Goal: Transaction & Acquisition: Download file/media

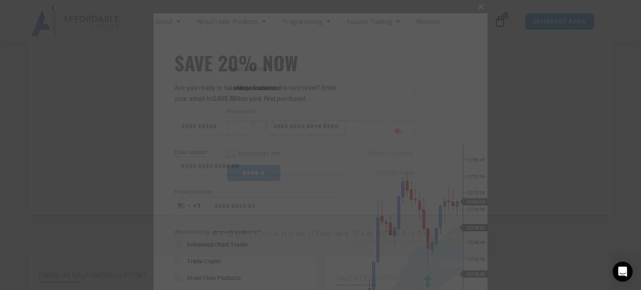
click at [477, 12] on button "Close this module" at bounding box center [480, 6] width 13 height 13
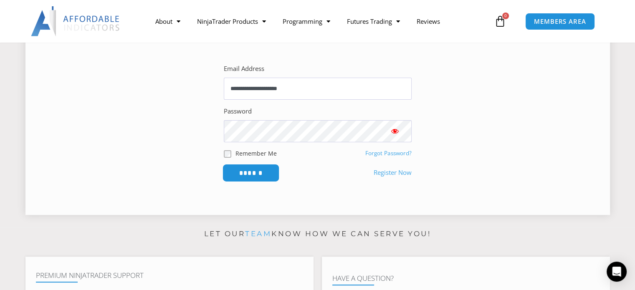
click at [258, 174] on input "******" at bounding box center [250, 173] width 57 height 18
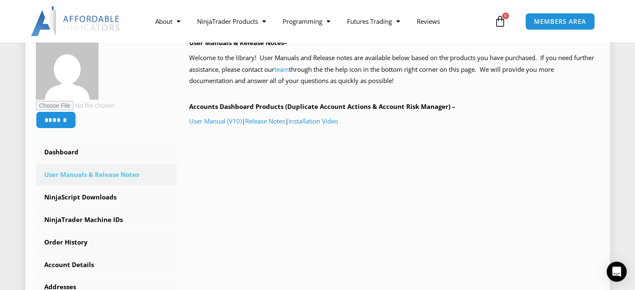
scroll to position [209, 0]
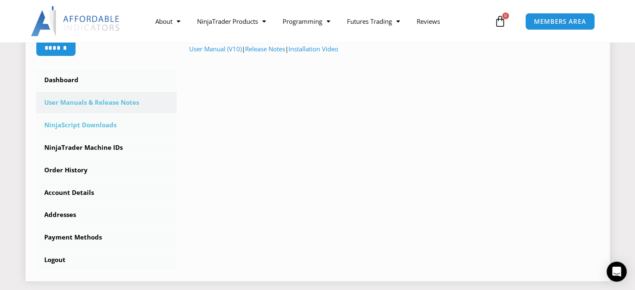
click at [103, 127] on link "NinjaScript Downloads" at bounding box center [106, 125] width 141 height 22
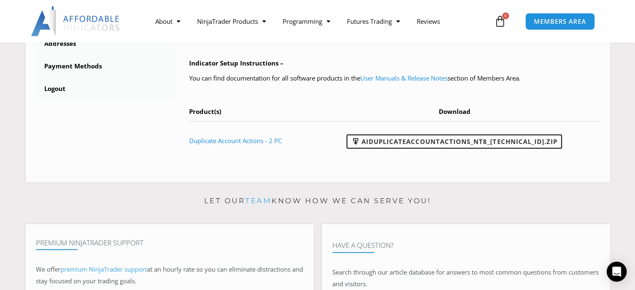
scroll to position [376, 0]
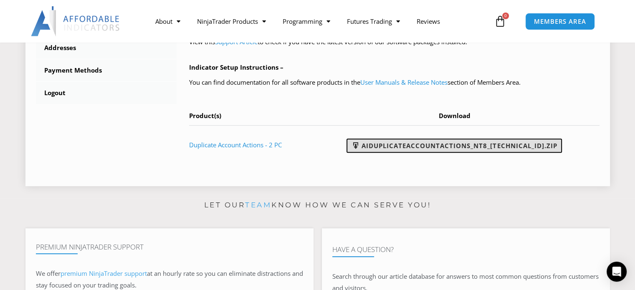
click at [459, 146] on link "AIDuplicateAccountActions_NT8_25.2.5.1.zip" at bounding box center [453, 146] width 215 height 14
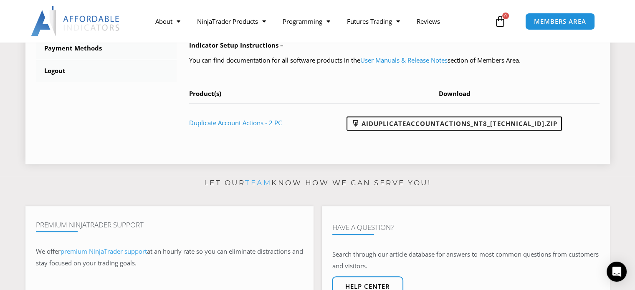
scroll to position [417, 0]
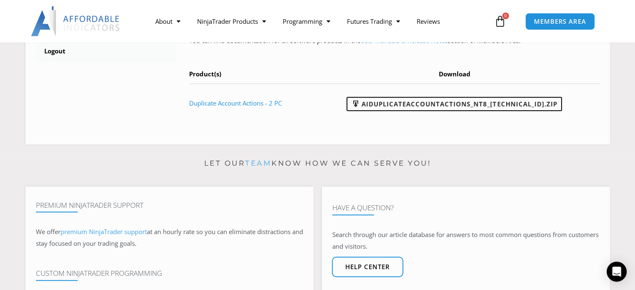
click at [618, 37] on div "About Contact Us Premium Support Team Partners NinjaTrader NinjaTrader FAQ Ninj…" at bounding box center [317, 21] width 635 height 43
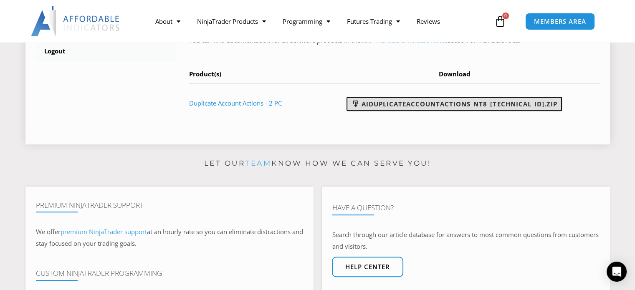
click at [480, 101] on link "AIDuplicateAccountActions_NT8_25.2.5.1.zip" at bounding box center [453, 104] width 215 height 14
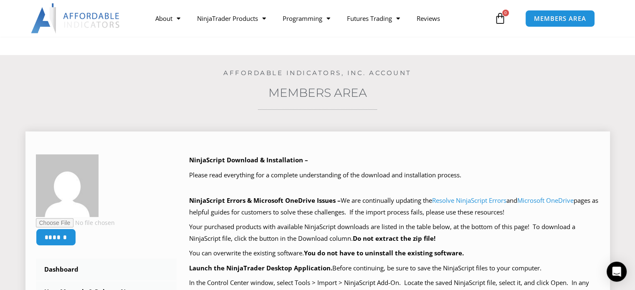
scroll to position [0, 0]
